Goal: Navigation & Orientation: Find specific page/section

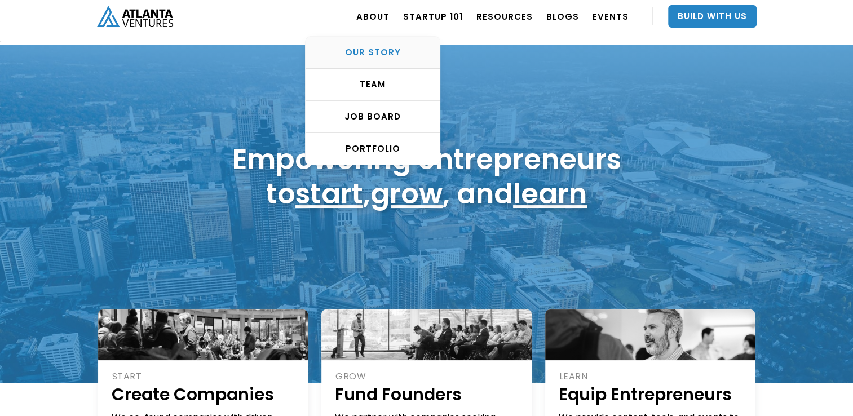
click at [382, 56] on div "OUR STORY" at bounding box center [373, 52] width 134 height 11
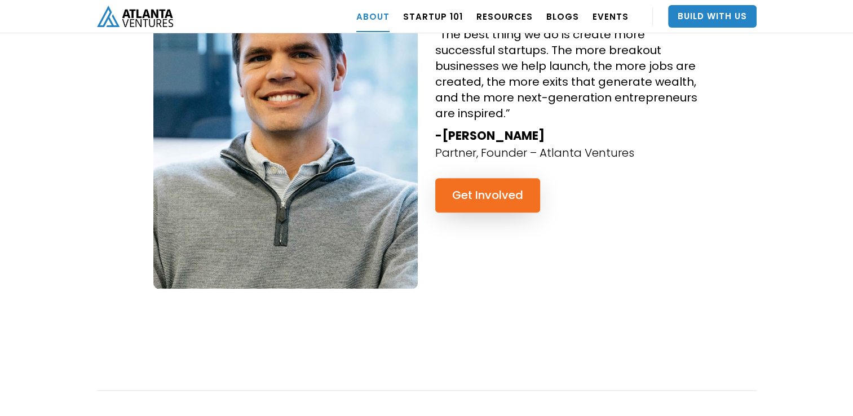
scroll to position [1145, 0]
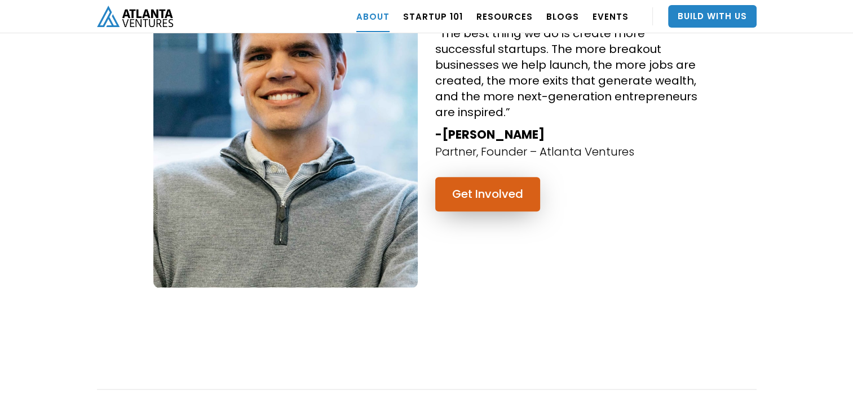
click at [516, 177] on link "Get Involved" at bounding box center [487, 194] width 105 height 34
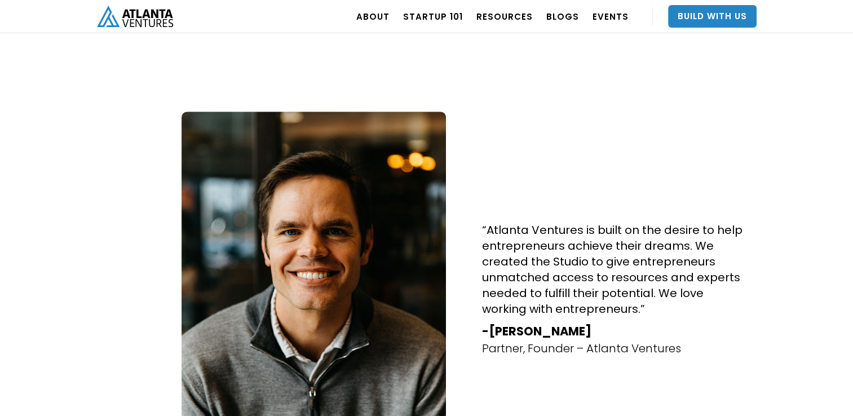
scroll to position [360, 0]
